Goal: Task Accomplishment & Management: Manage account settings

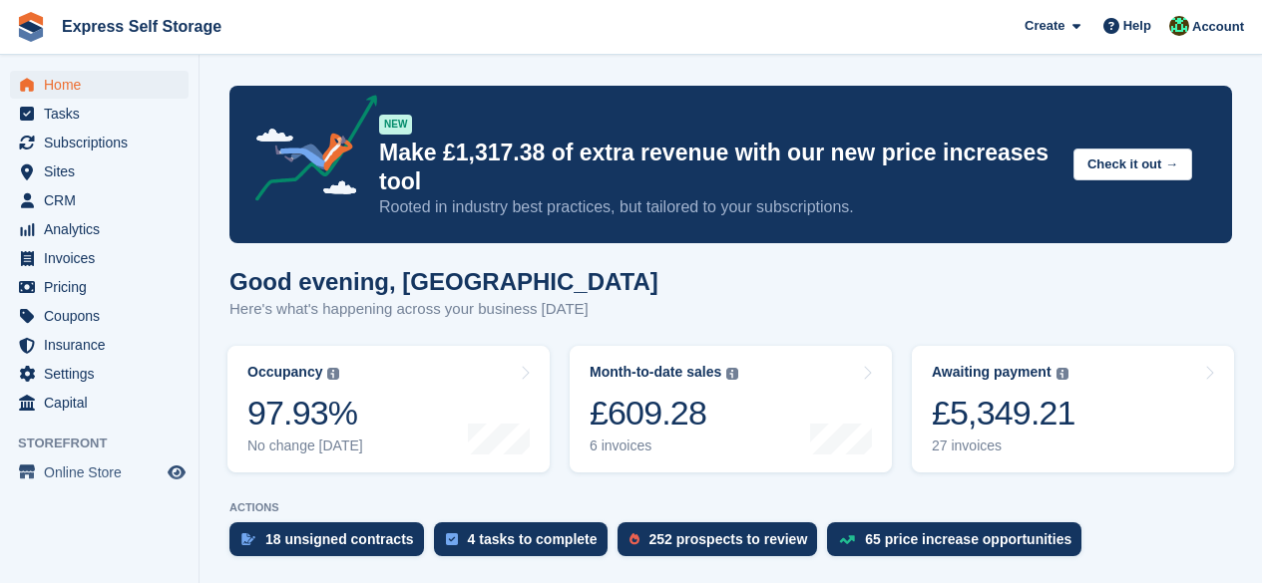
scroll to position [628, 0]
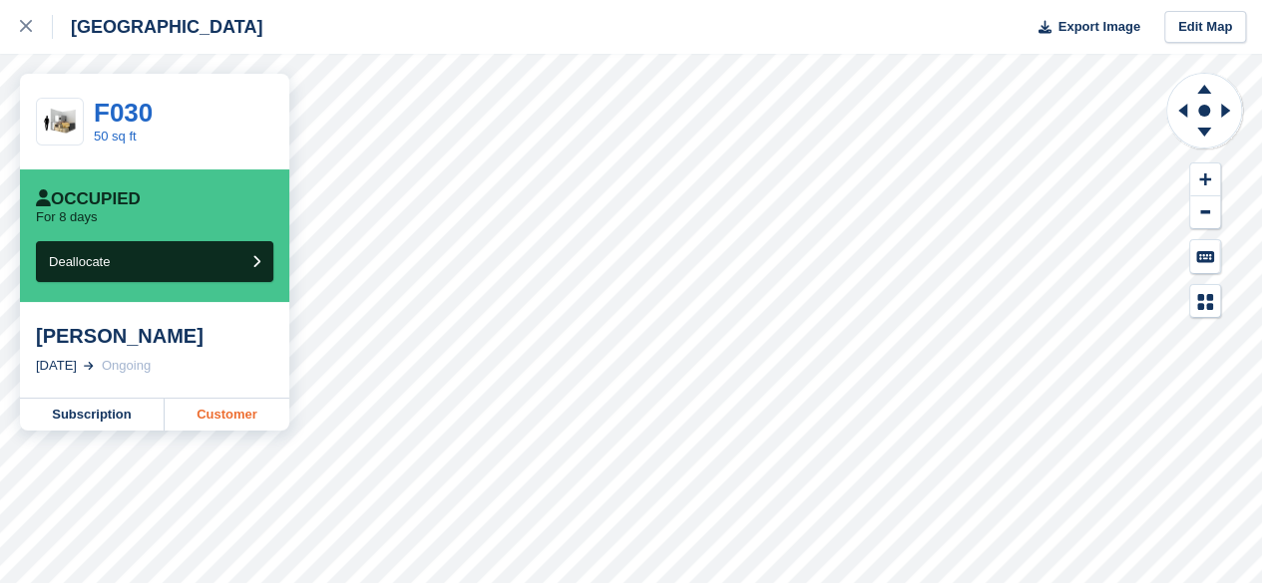
click at [259, 418] on link "Customer" at bounding box center [227, 415] width 125 height 32
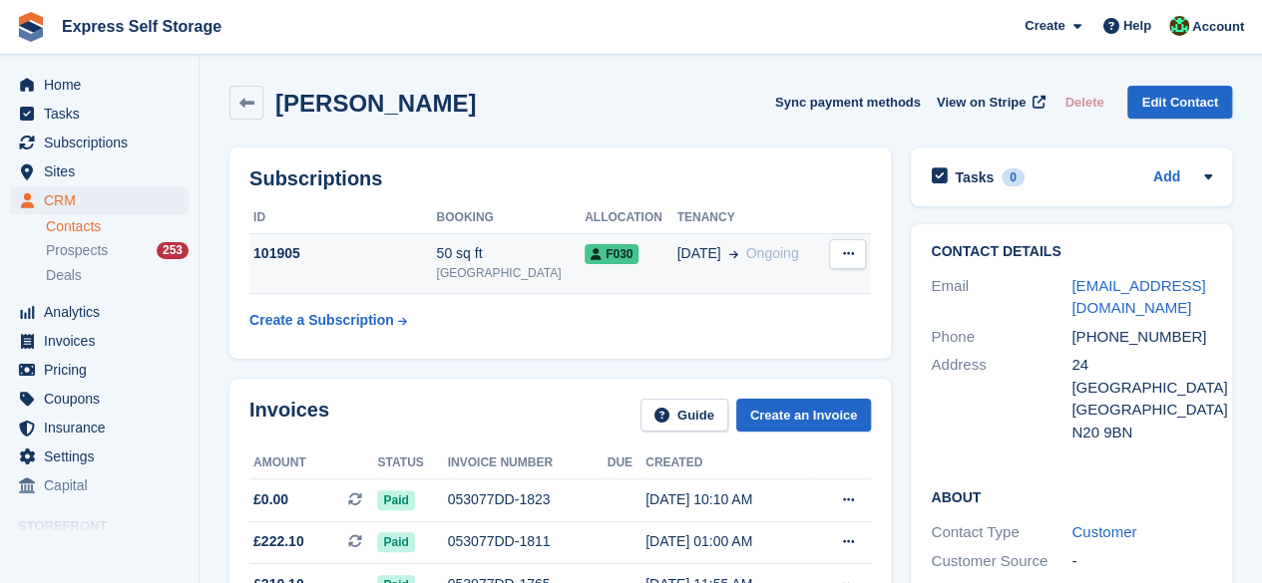
click at [585, 249] on span "F030" at bounding box center [611, 254] width 54 height 20
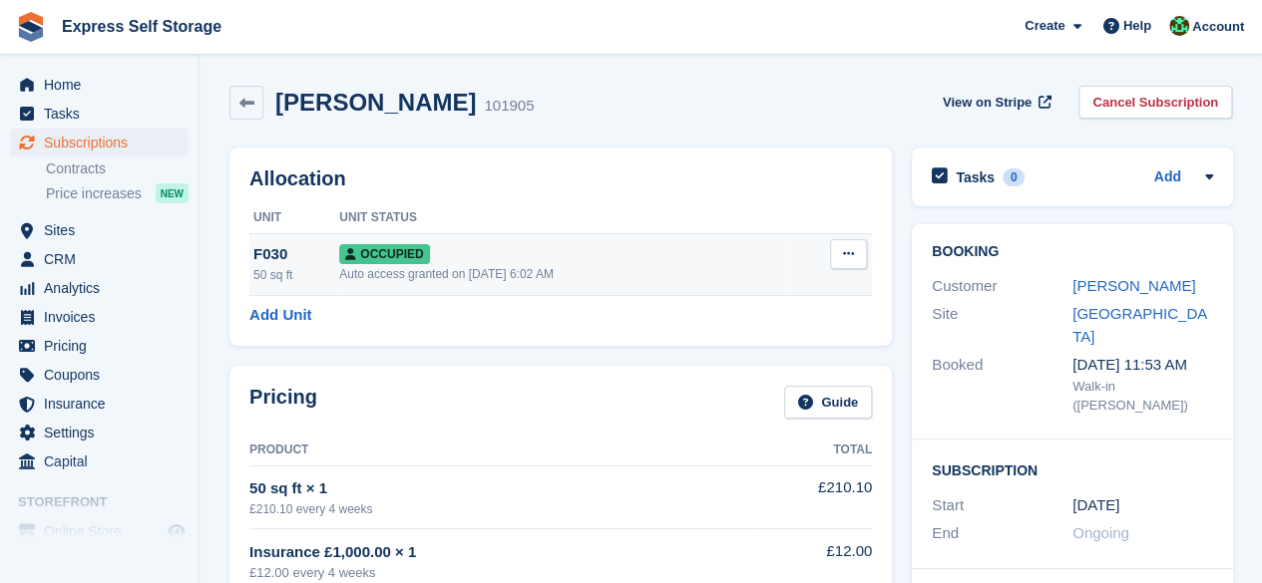
click at [698, 241] on td "Occupied Auto access granted on 27th Aug, 6:02 AM" at bounding box center [562, 264] width 446 height 62
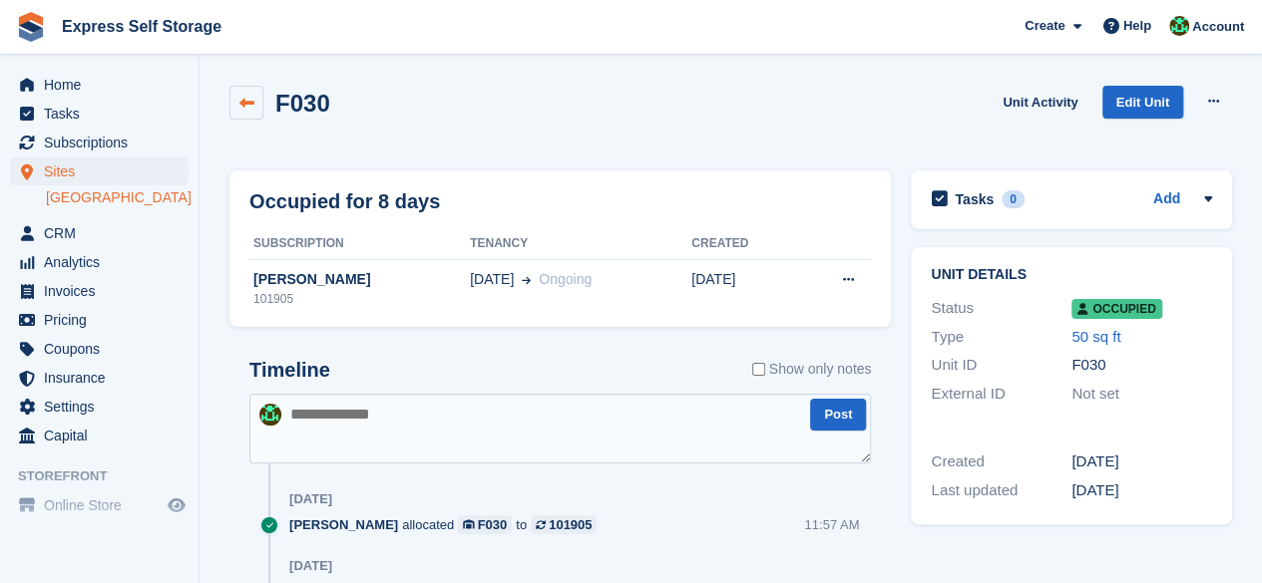
click at [261, 113] on link at bounding box center [246, 103] width 34 height 34
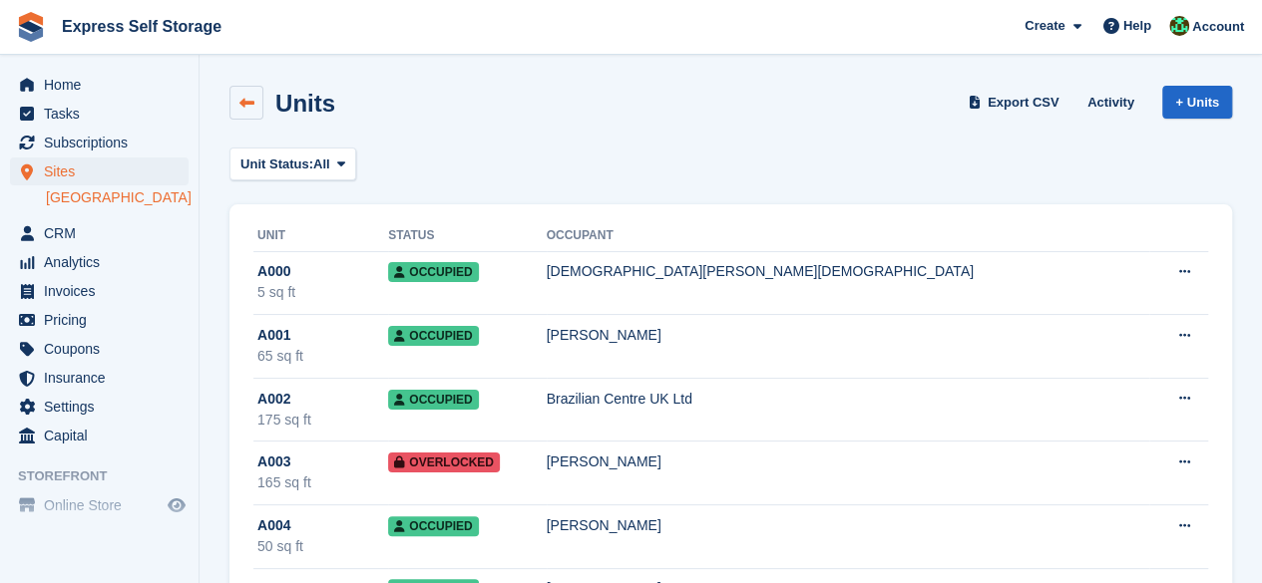
click at [233, 103] on link at bounding box center [246, 103] width 34 height 34
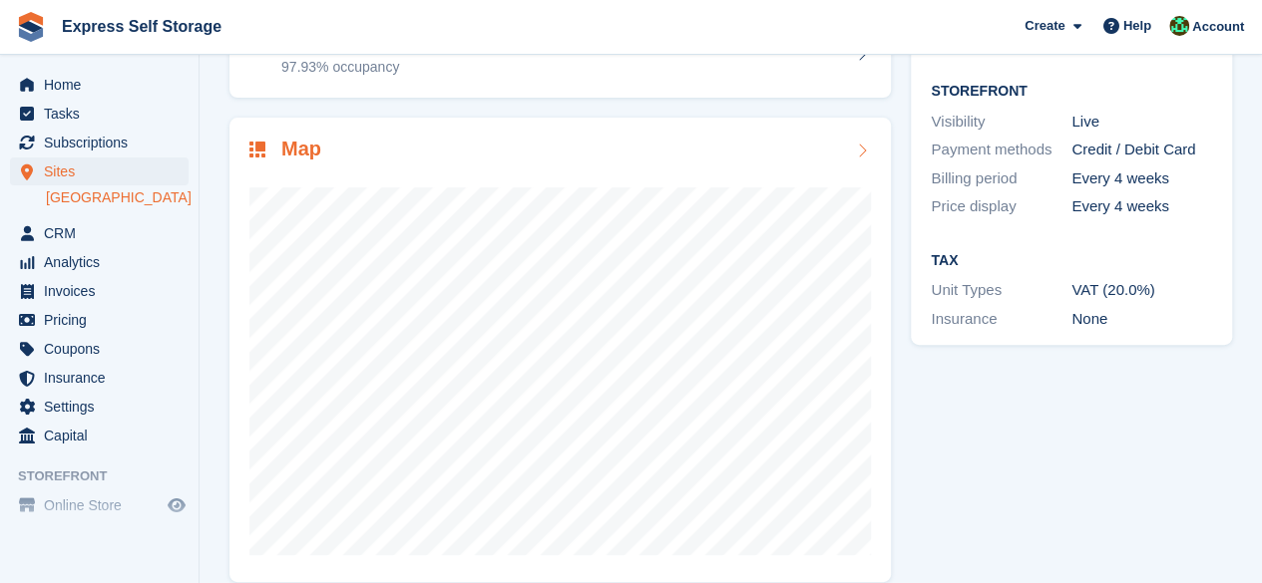
scroll to position [266, 0]
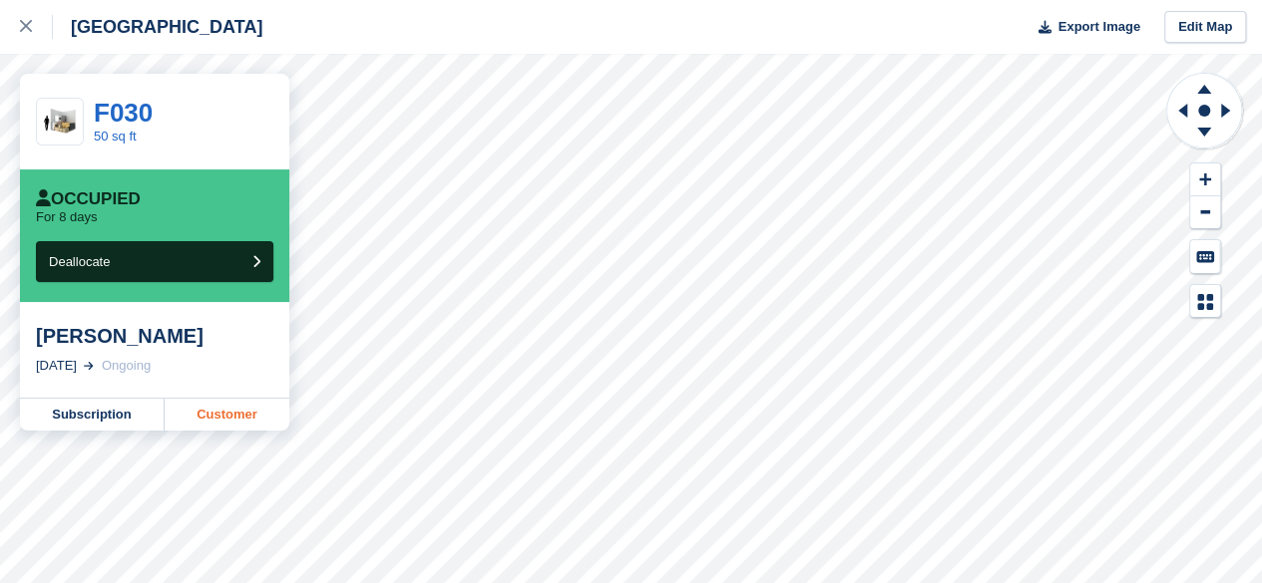
click at [226, 418] on link "Customer" at bounding box center [227, 415] width 125 height 32
click at [27, 35] on div at bounding box center [36, 27] width 33 height 24
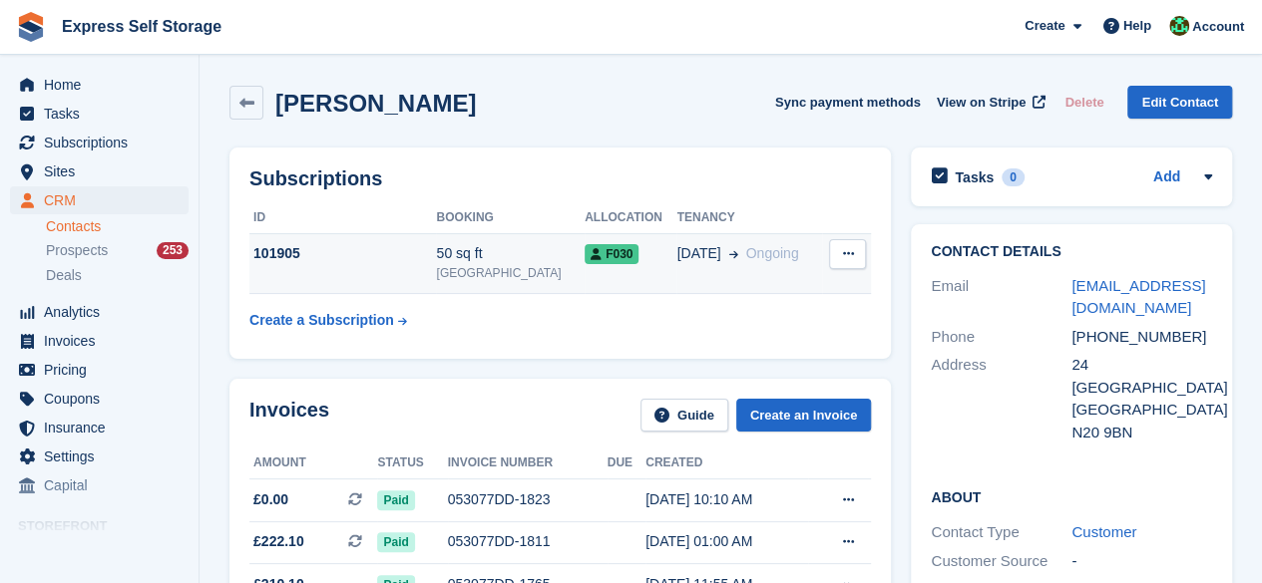
click at [853, 254] on icon at bounding box center [847, 253] width 11 height 13
click at [584, 261] on span "F030" at bounding box center [611, 254] width 54 height 20
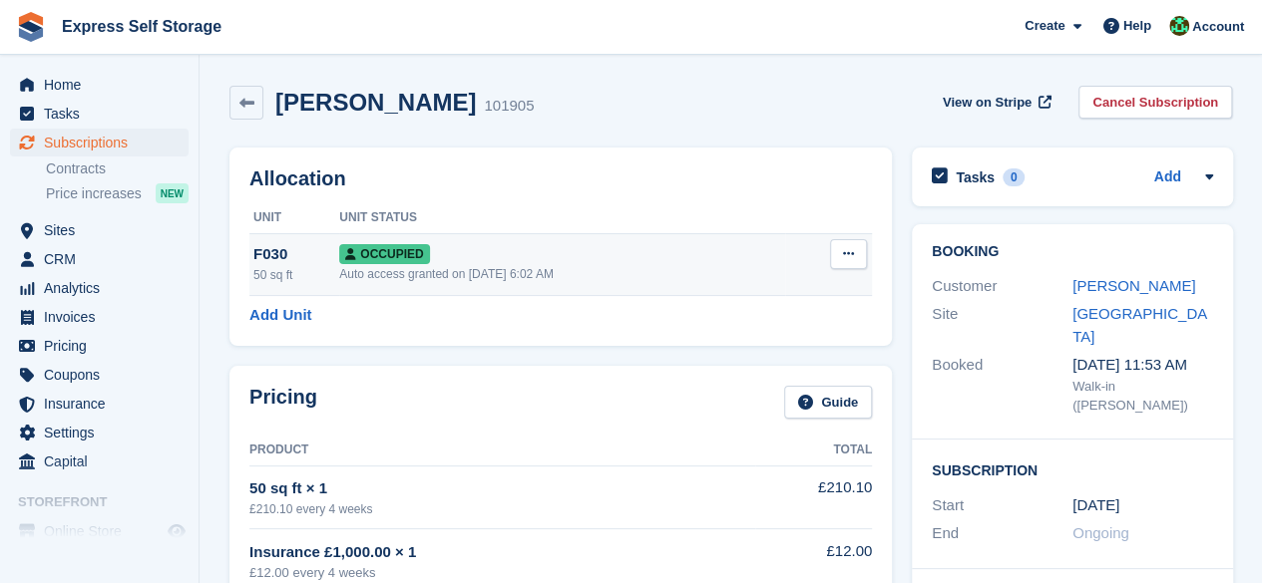
click at [855, 256] on button at bounding box center [848, 254] width 37 height 30
click at [738, 349] on p "Deallocate" at bounding box center [771, 362] width 174 height 26
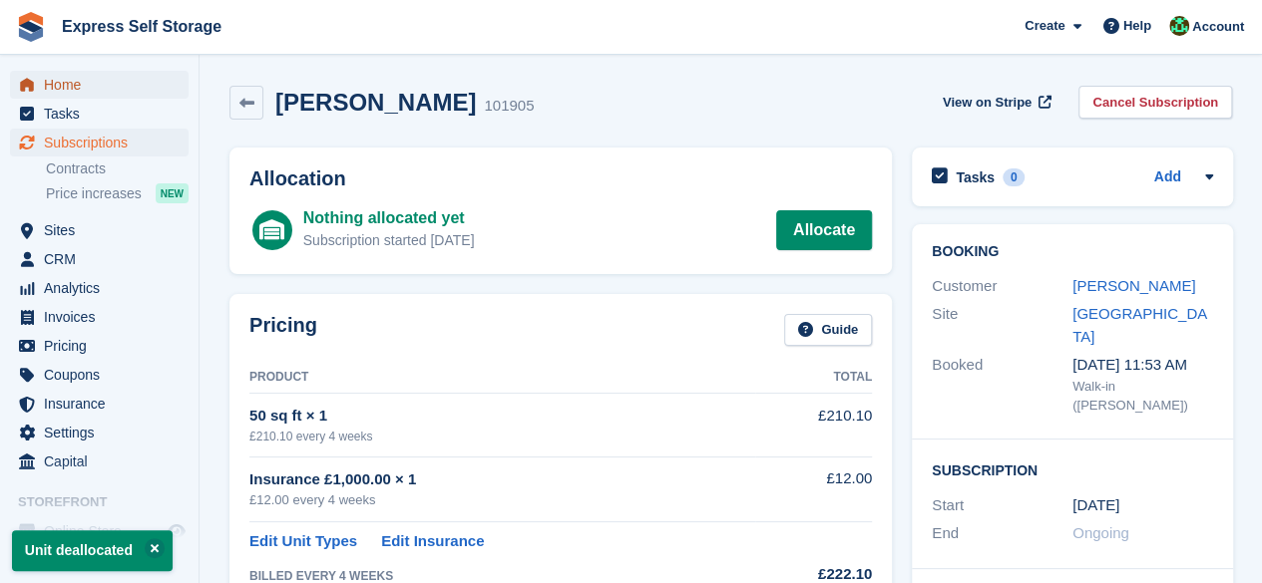
click at [94, 74] on span "Home" at bounding box center [104, 85] width 120 height 28
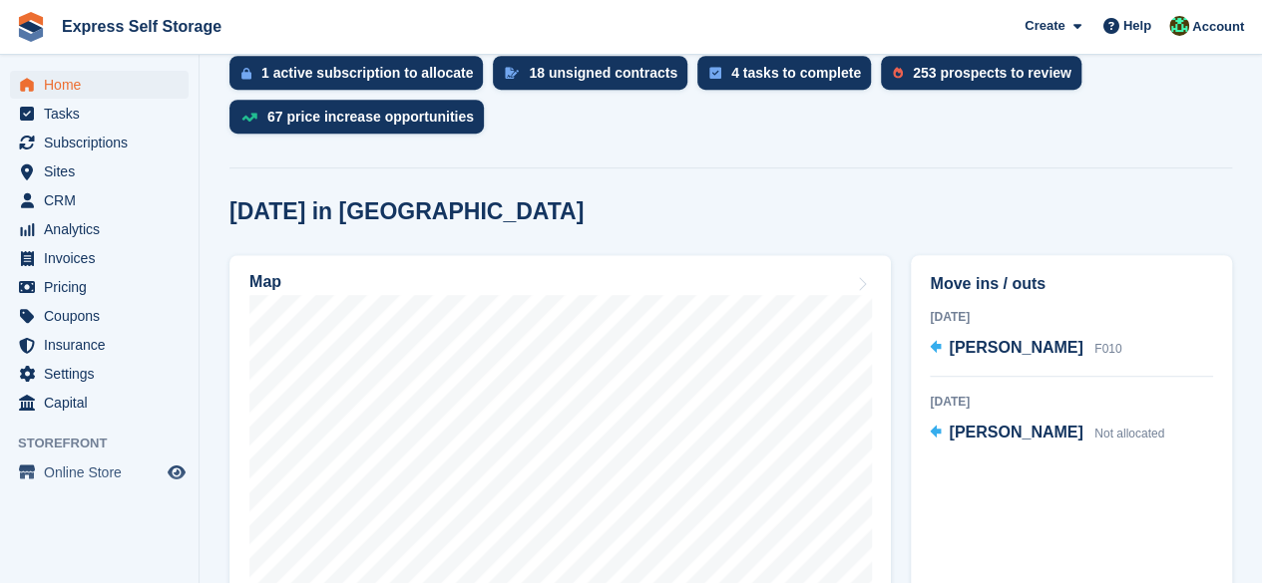
scroll to position [499, 0]
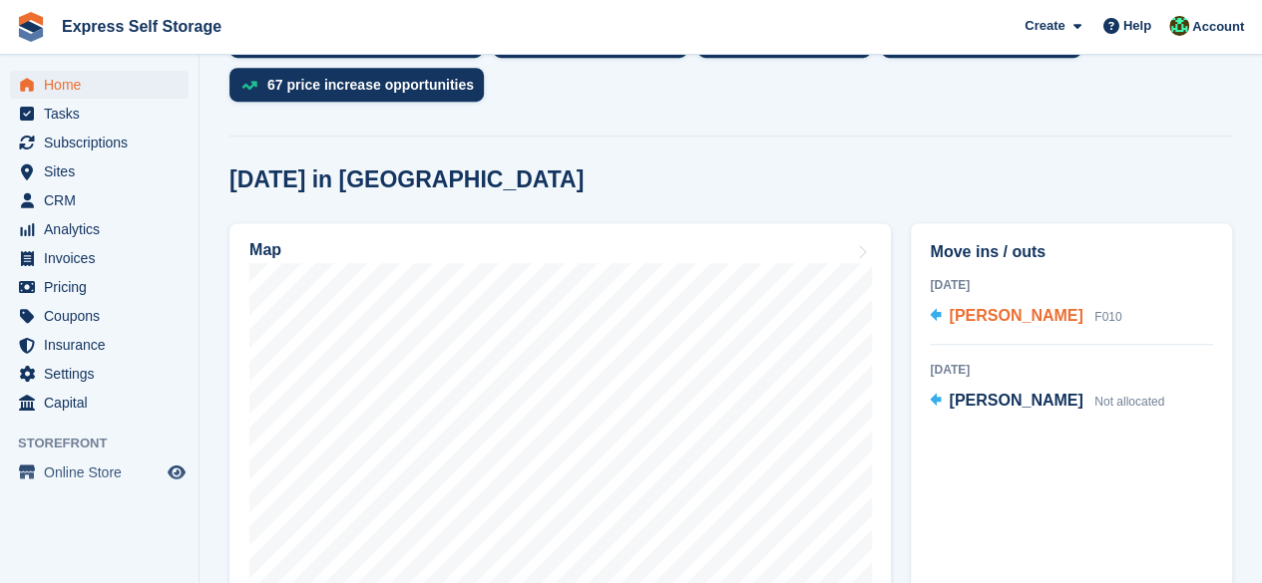
click at [983, 308] on span "[PERSON_NAME]" at bounding box center [1015, 315] width 134 height 17
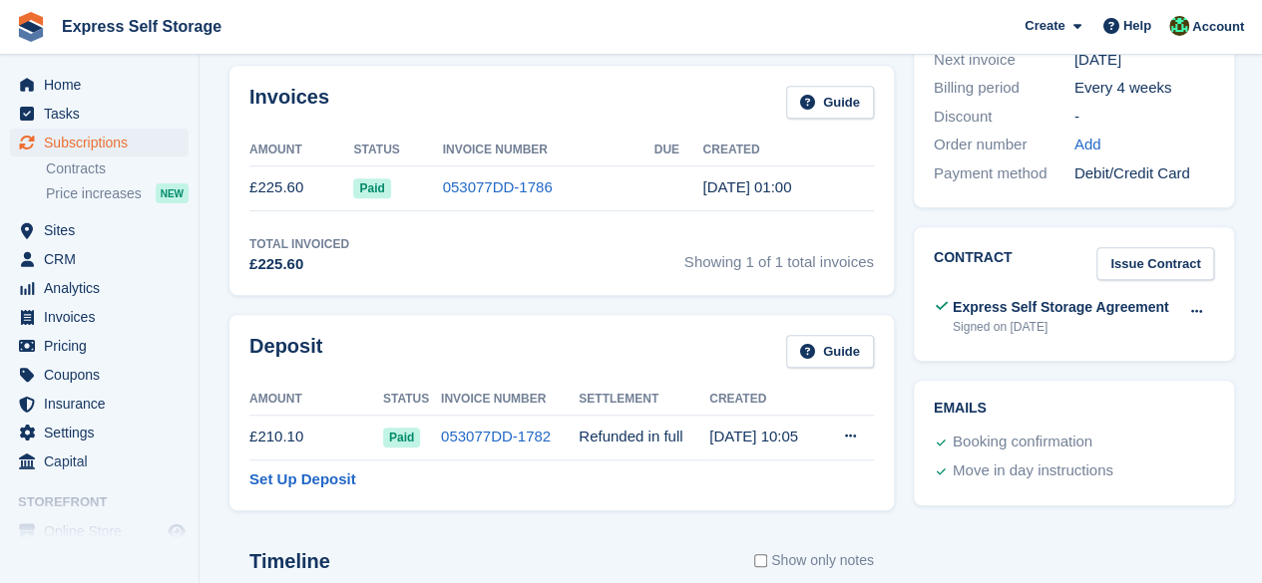
scroll to position [898, 0]
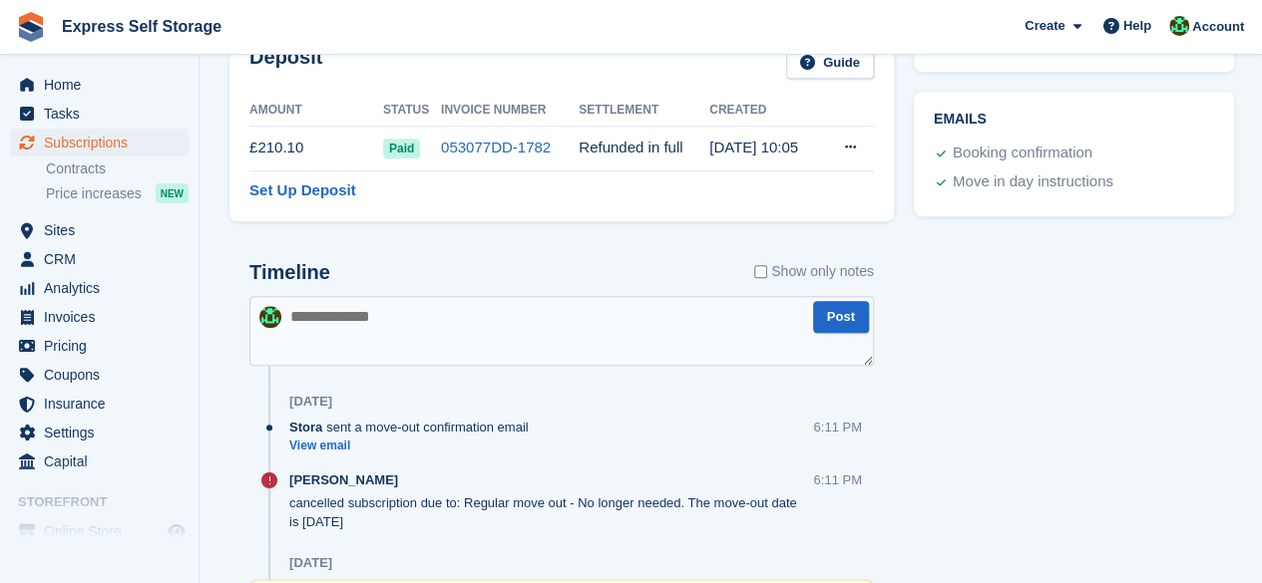
click at [555, 313] on textarea at bounding box center [561, 331] width 624 height 70
type textarea "**********"
click at [842, 302] on button "Post" at bounding box center [841, 317] width 56 height 33
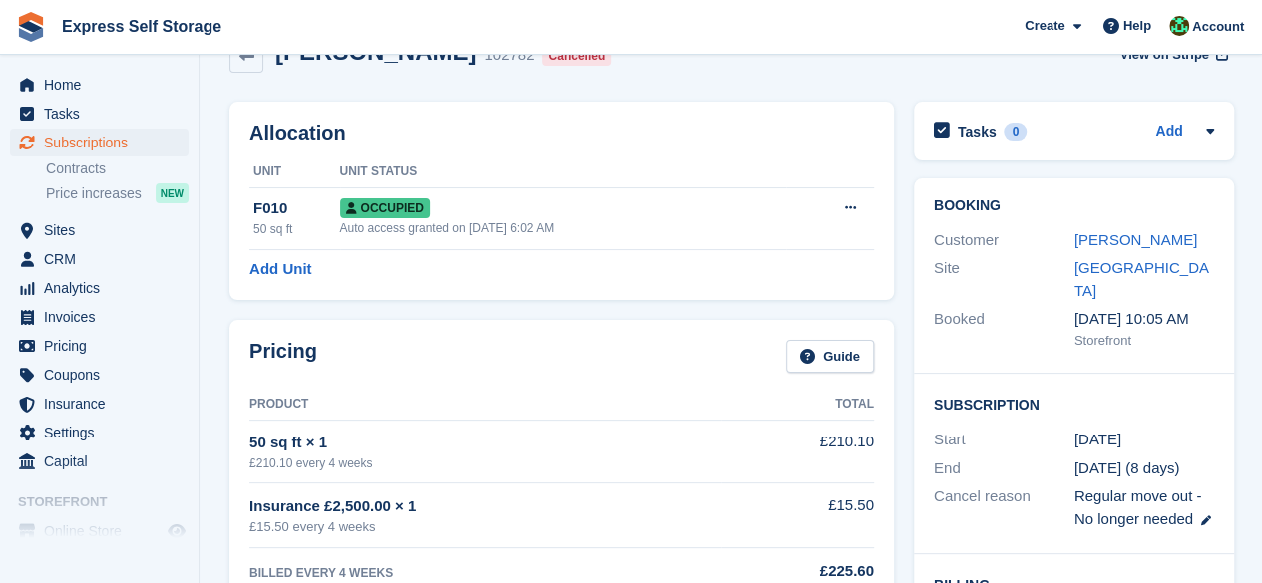
scroll to position [0, 0]
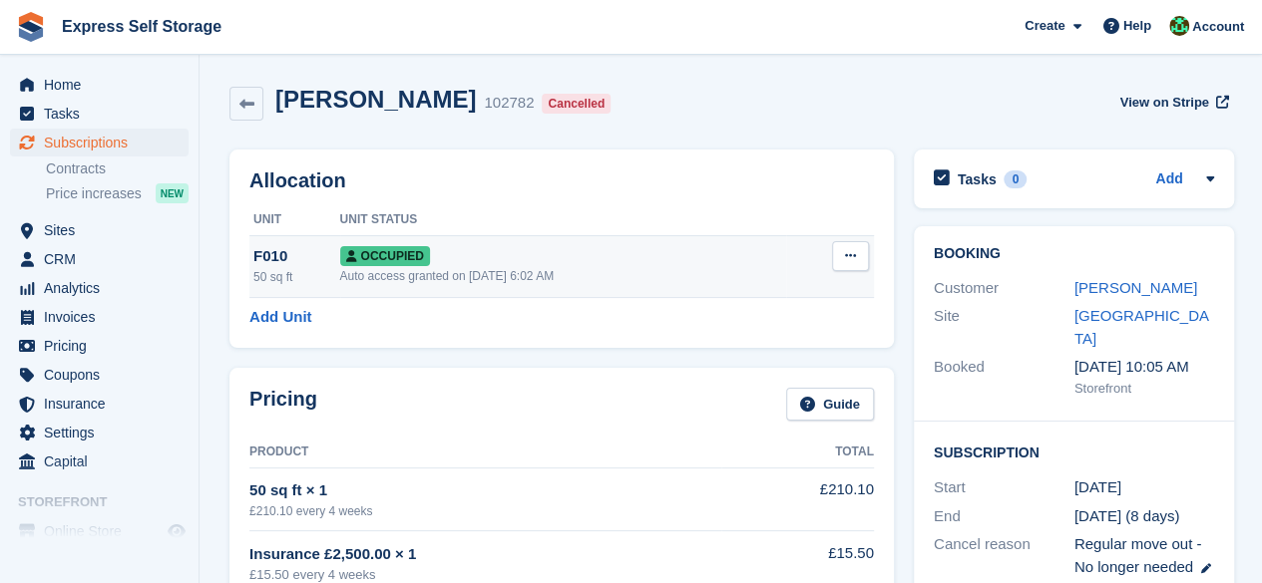
click at [862, 246] on button at bounding box center [850, 256] width 37 height 30
click at [719, 366] on p "Deallocate" at bounding box center [773, 364] width 174 height 26
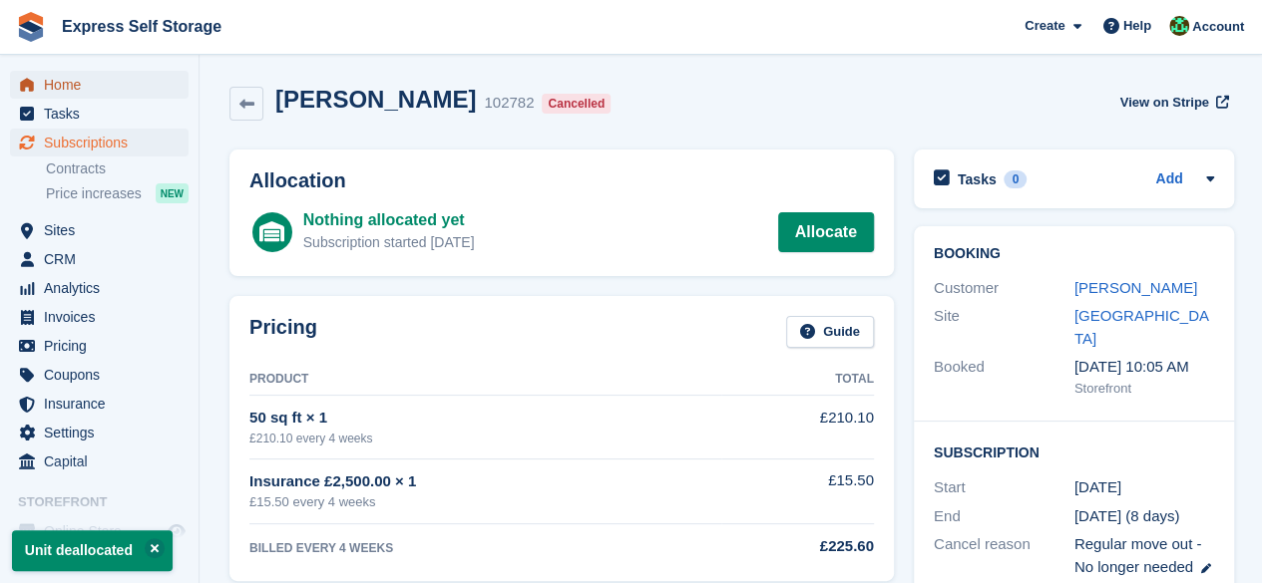
click at [100, 86] on span "Home" at bounding box center [104, 85] width 120 height 28
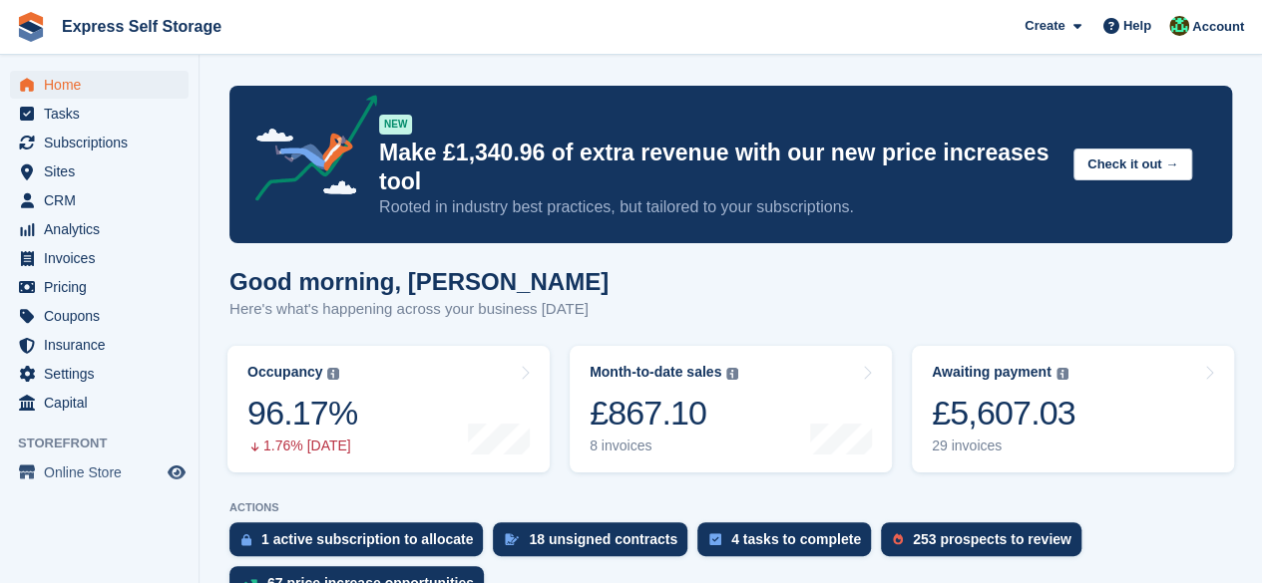
scroll to position [698, 0]
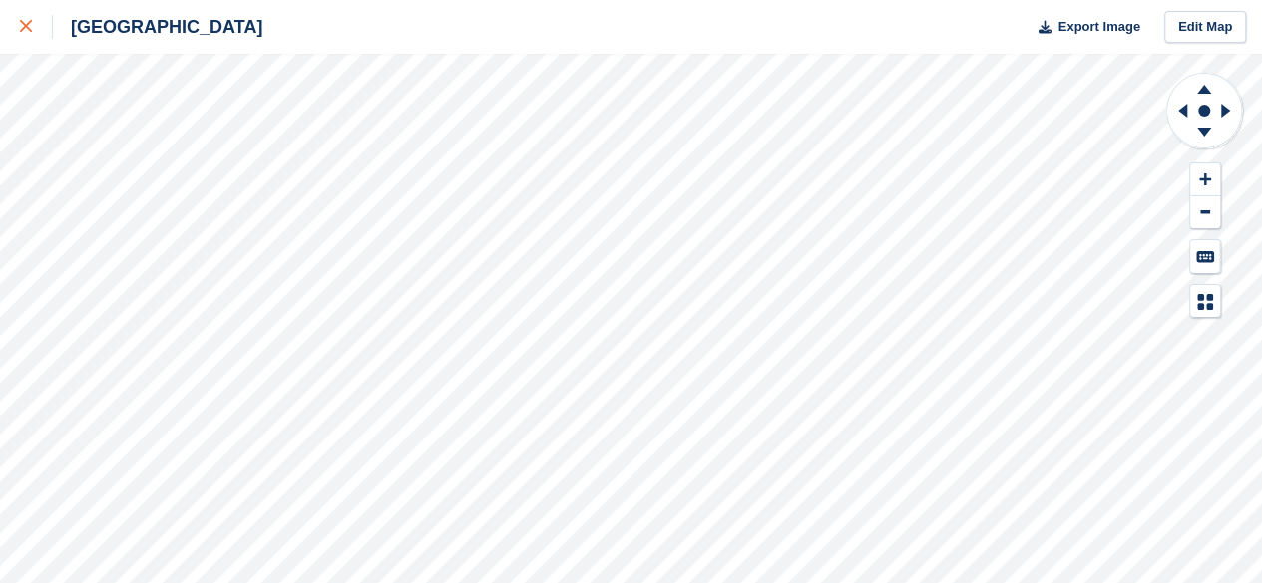
click at [40, 29] on div at bounding box center [36, 27] width 33 height 24
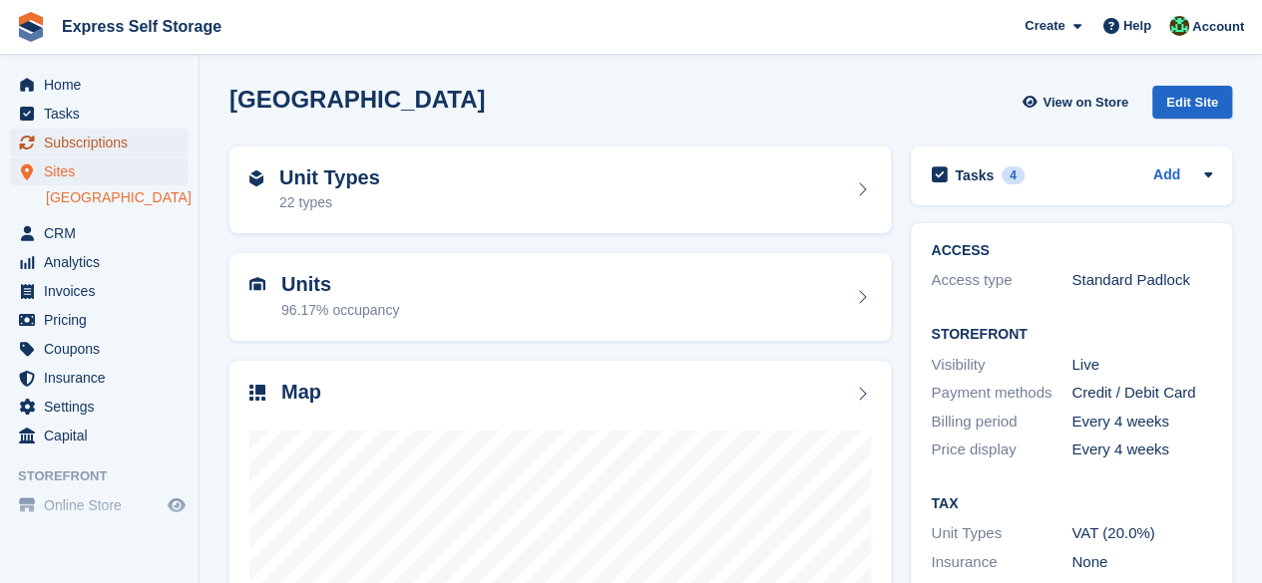
click at [125, 149] on span "Subscriptions" at bounding box center [104, 143] width 120 height 28
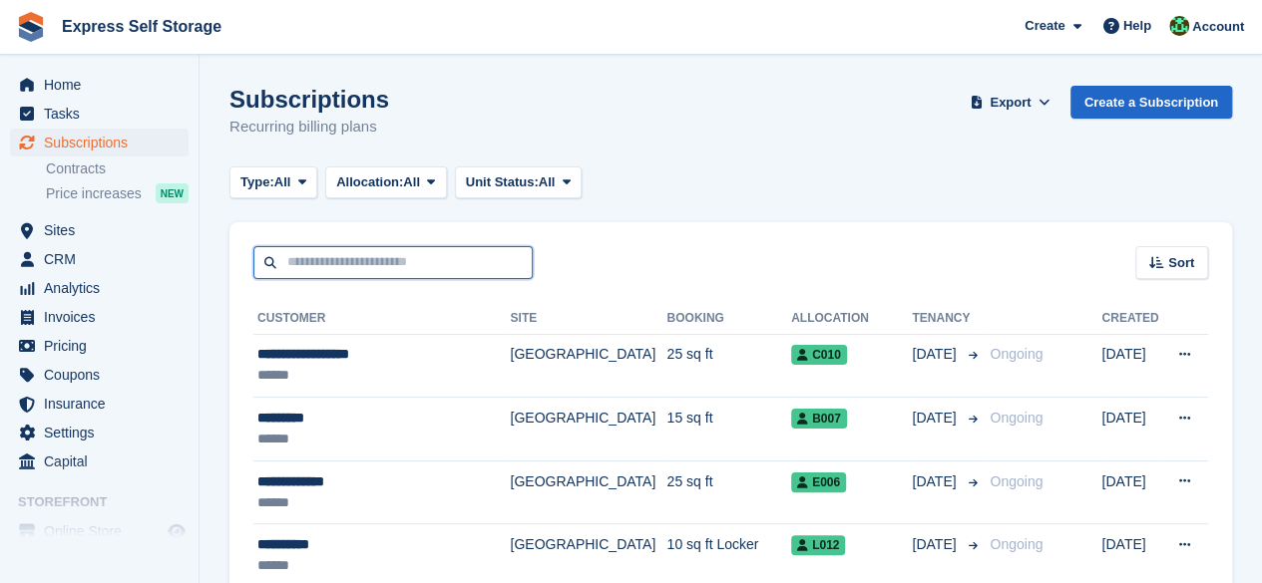
click at [500, 249] on input "text" at bounding box center [392, 262] width 279 height 33
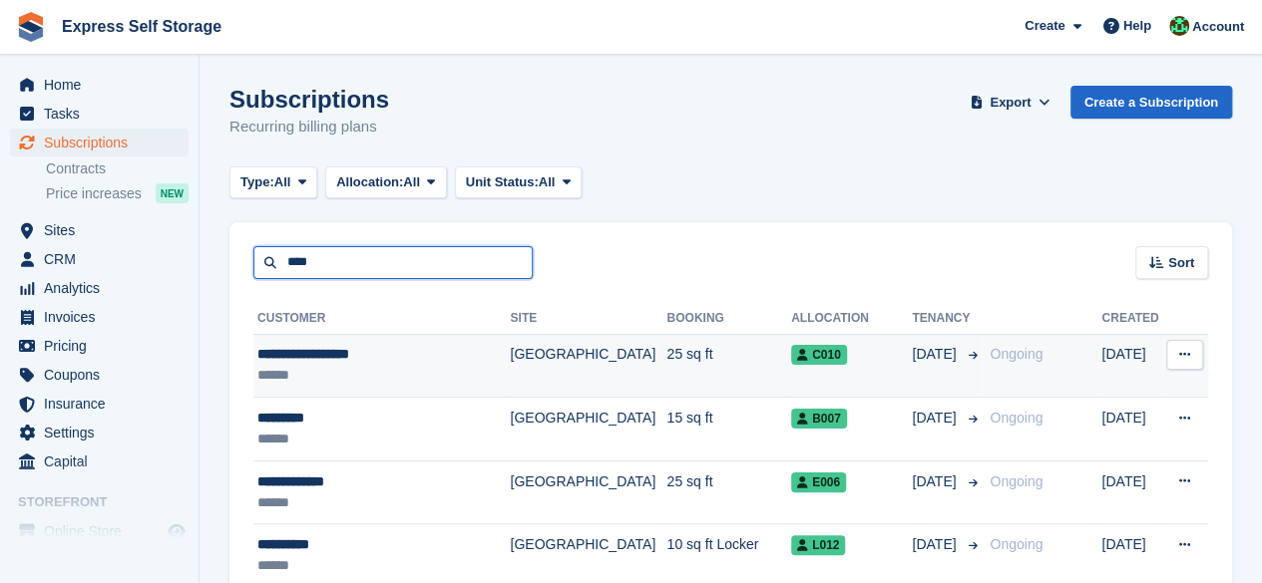
type input "*****"
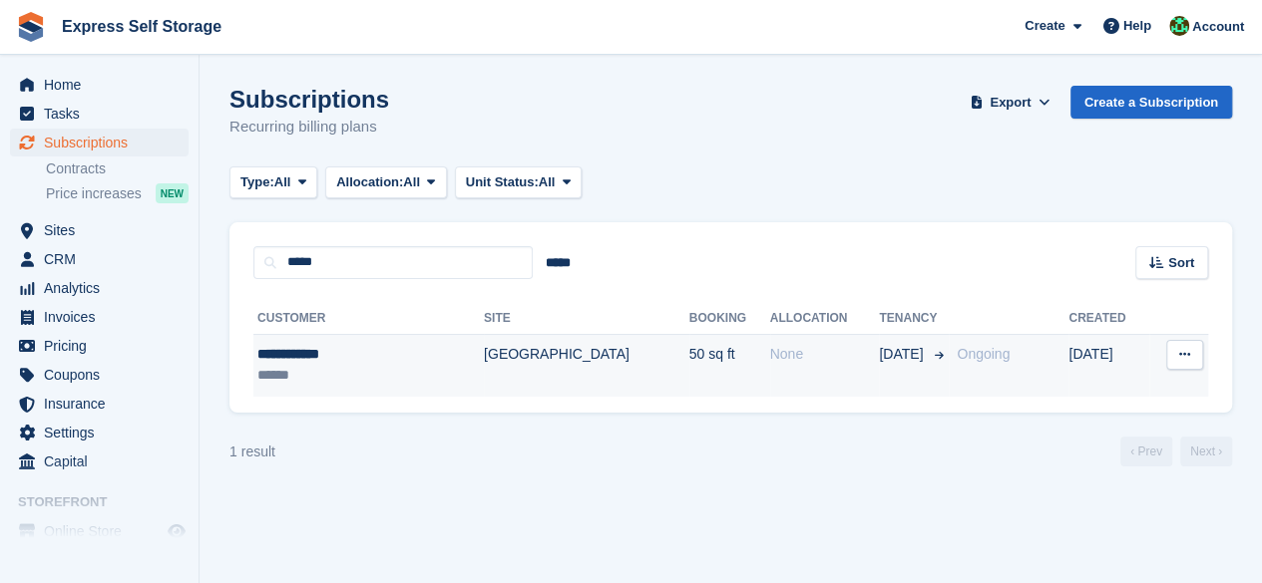
click at [689, 380] on td "50 sq ft" at bounding box center [729, 365] width 81 height 63
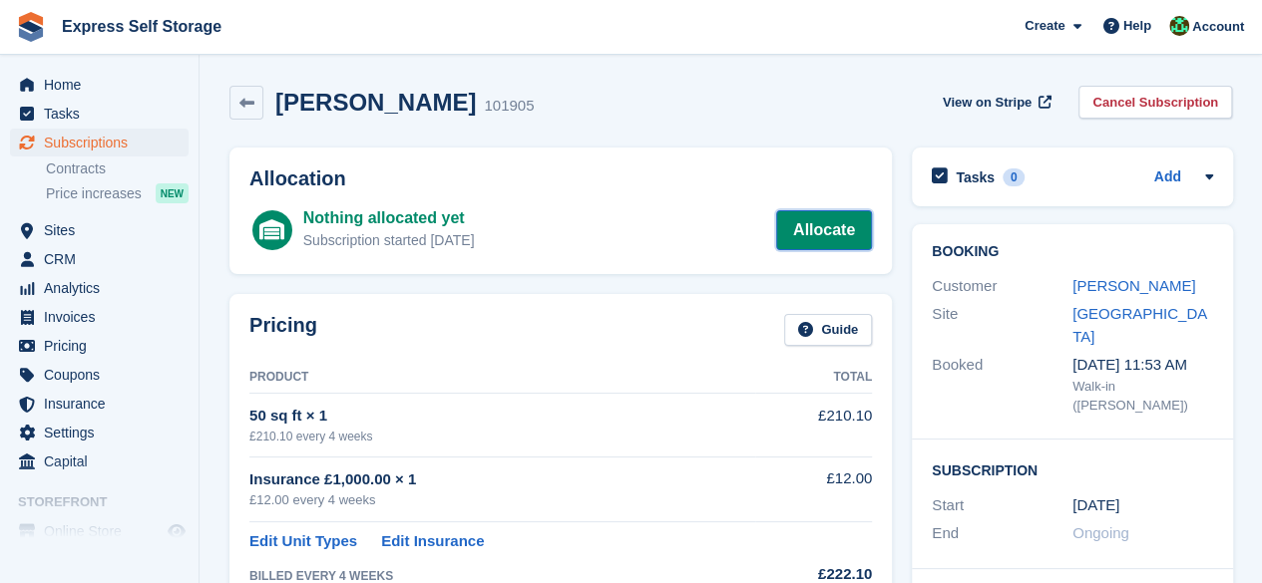
click at [799, 224] on link "Allocate" at bounding box center [824, 230] width 96 height 40
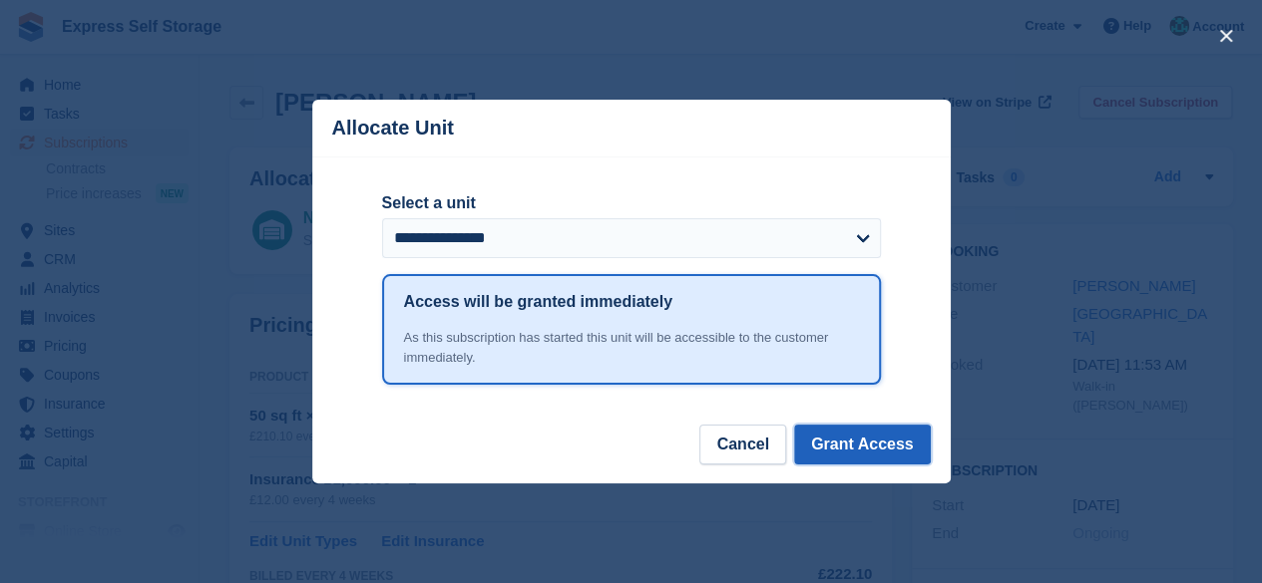
click at [898, 456] on button "Grant Access" at bounding box center [862, 445] width 137 height 40
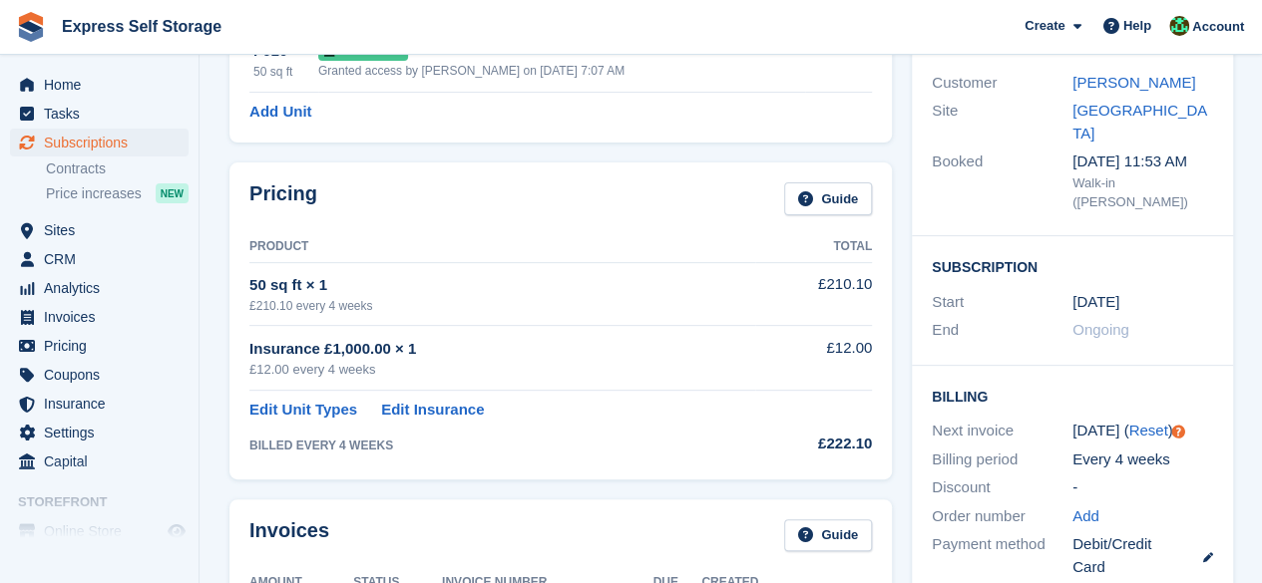
scroll to position [100, 0]
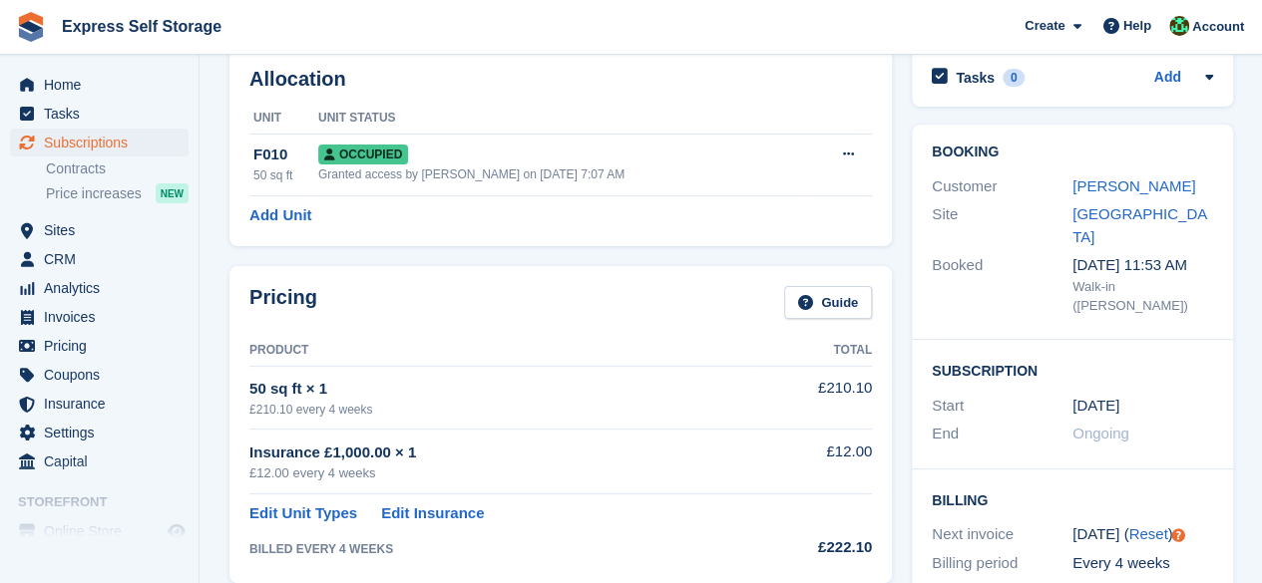
click at [110, 99] on ul "Home" at bounding box center [99, 85] width 198 height 29
click at [112, 85] on span "Home" at bounding box center [104, 85] width 120 height 28
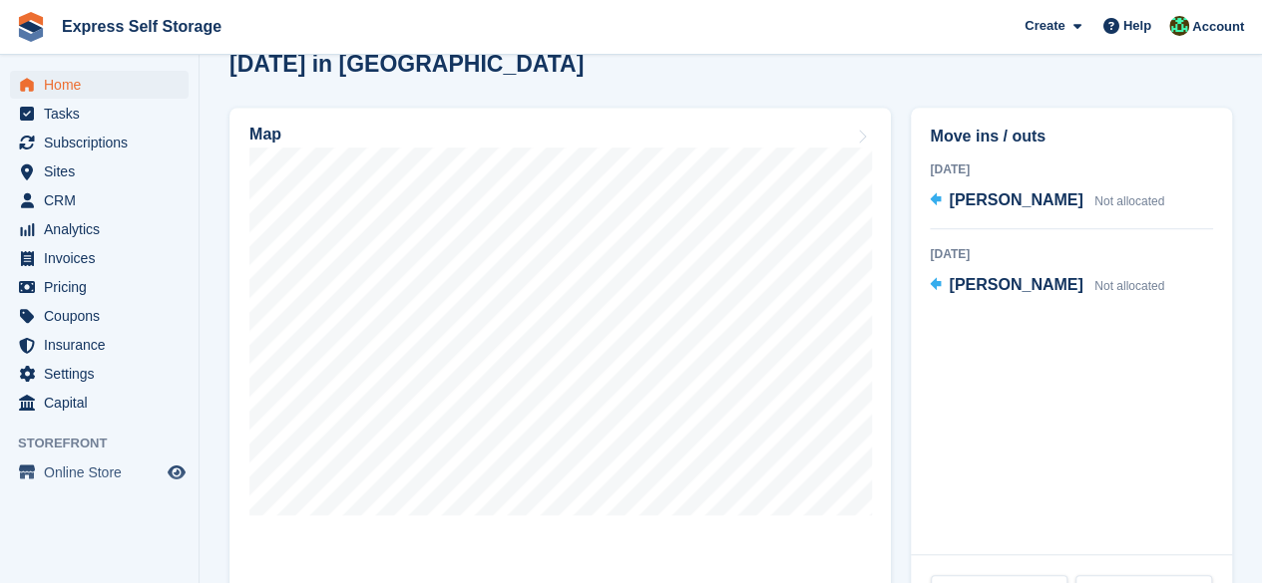
scroll to position [598, 0]
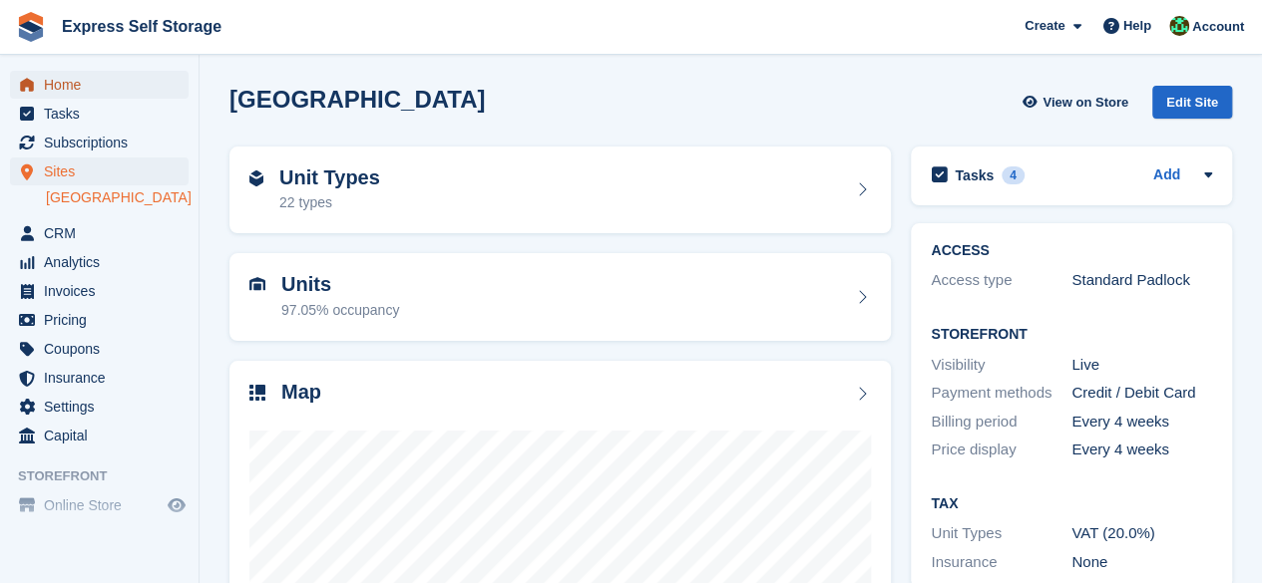
click at [108, 93] on span "Home" at bounding box center [104, 85] width 120 height 28
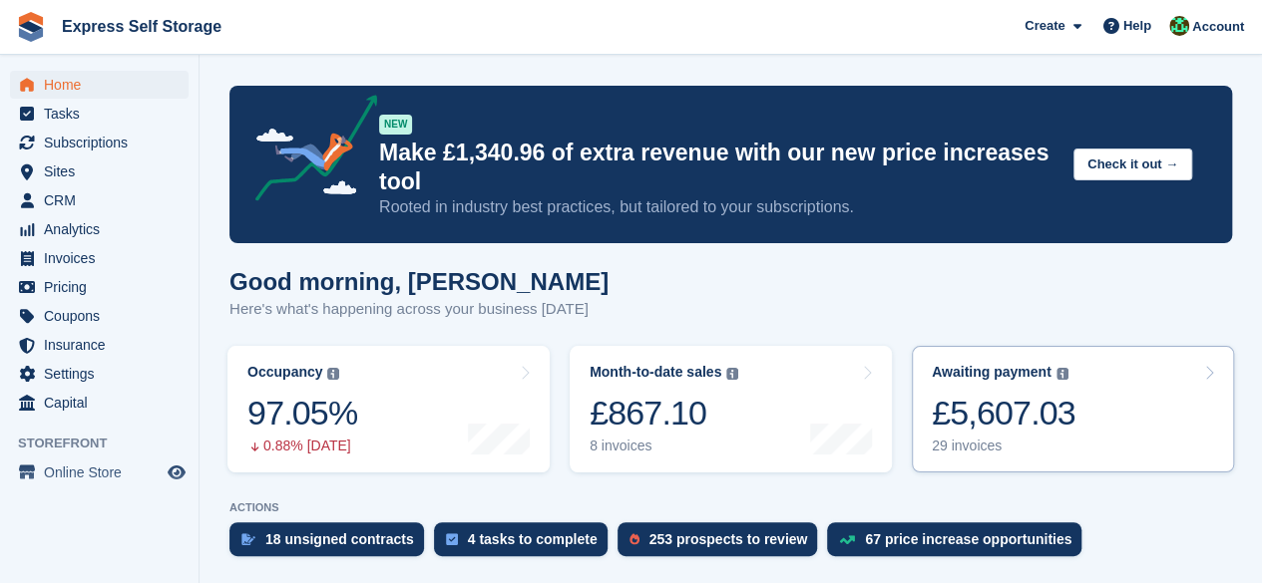
click at [1111, 457] on link "Awaiting payment The total outstanding balance on all open invoices. £5,607.03 …" at bounding box center [1073, 409] width 322 height 127
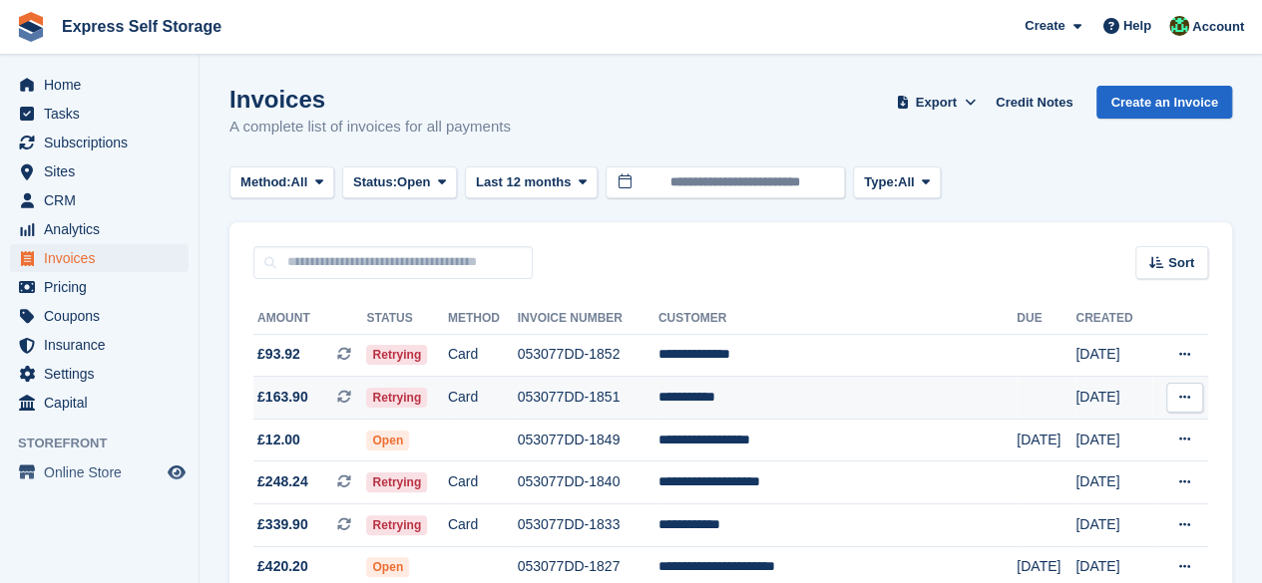
click at [518, 402] on td "Card" at bounding box center [483, 398] width 70 height 43
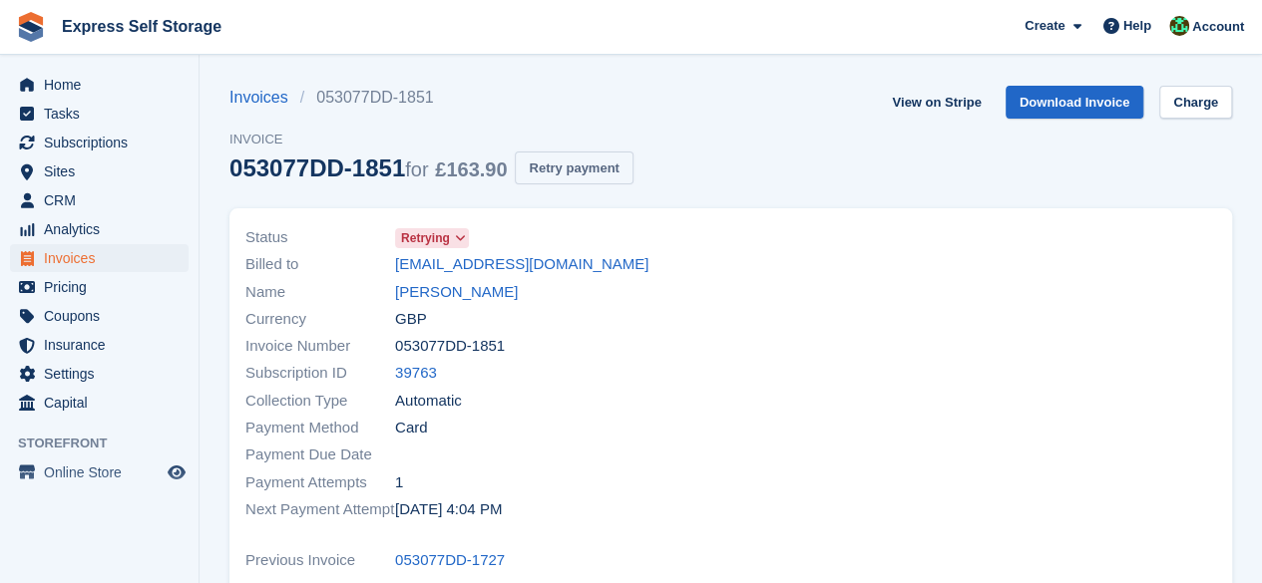
click at [580, 177] on button "Retry payment" at bounding box center [574, 168] width 118 height 33
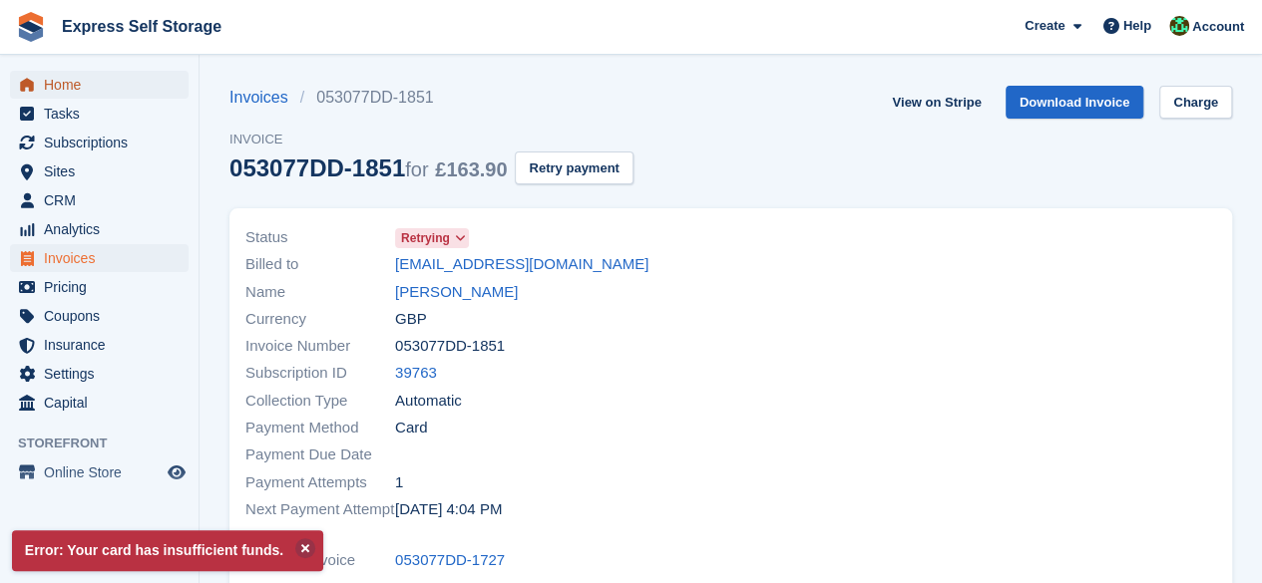
click at [130, 90] on span "Home" at bounding box center [104, 85] width 120 height 28
